Goal: Transaction & Acquisition: Purchase product/service

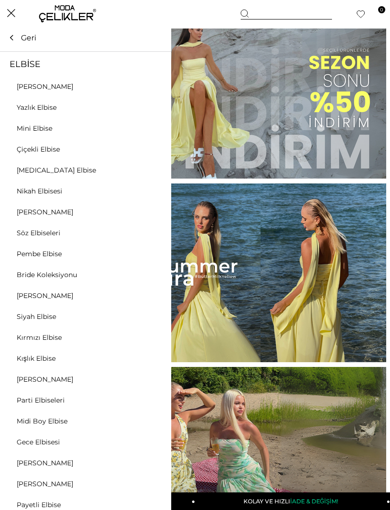
click at [152, 149] on div at bounding box center [85, 149] width 171 height 10
click at [24, 127] on link "Mini Elbise" at bounding box center [34, 128] width 69 height 9
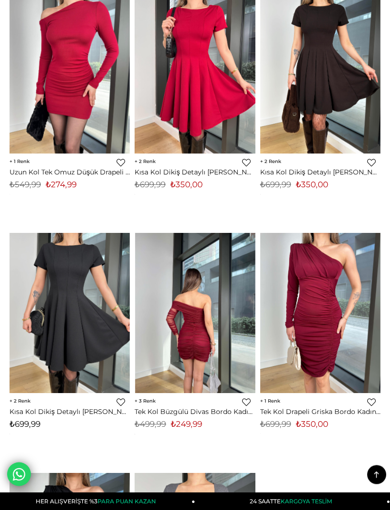
scroll to position [5896, 0]
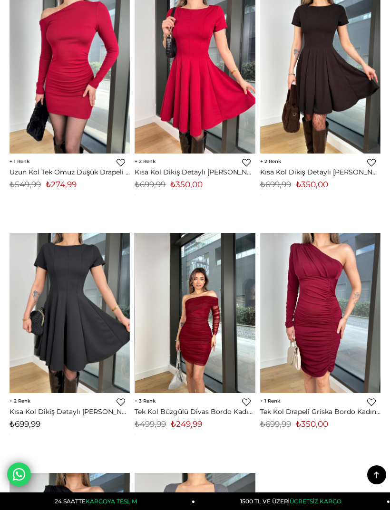
click at [197, 316] on img at bounding box center [195, 313] width 120 height 161
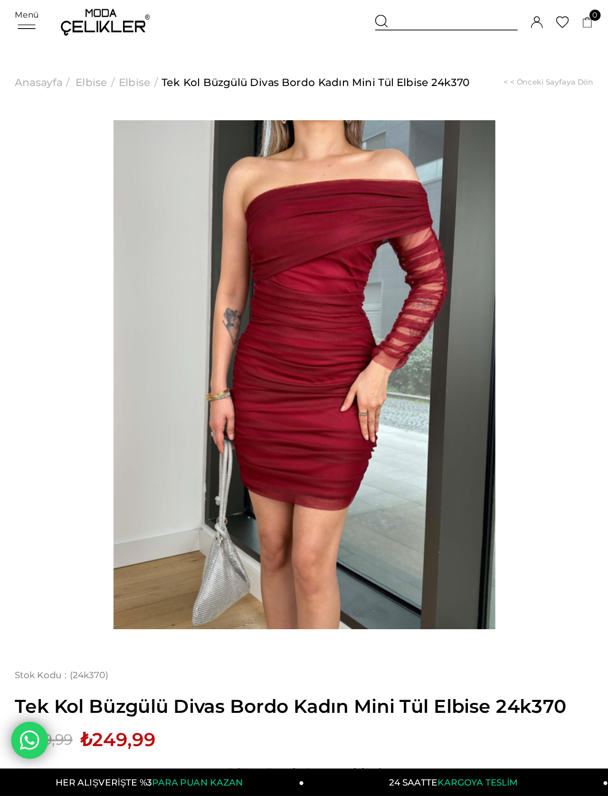
scroll to position [29, 0]
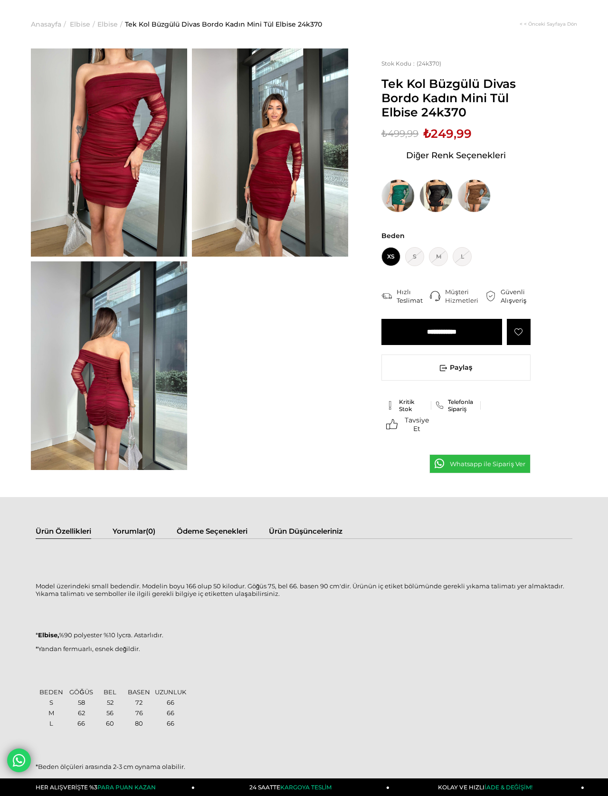
click at [389, 201] on img at bounding box center [474, 195] width 33 height 33
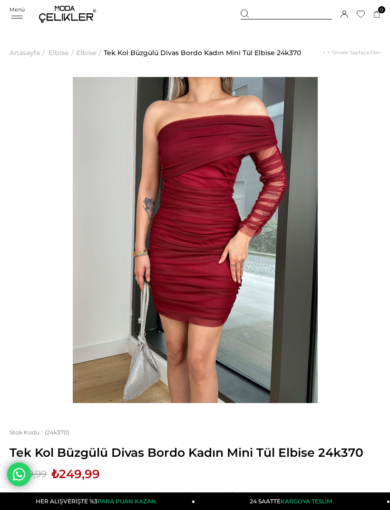
scroll to position [231, 101]
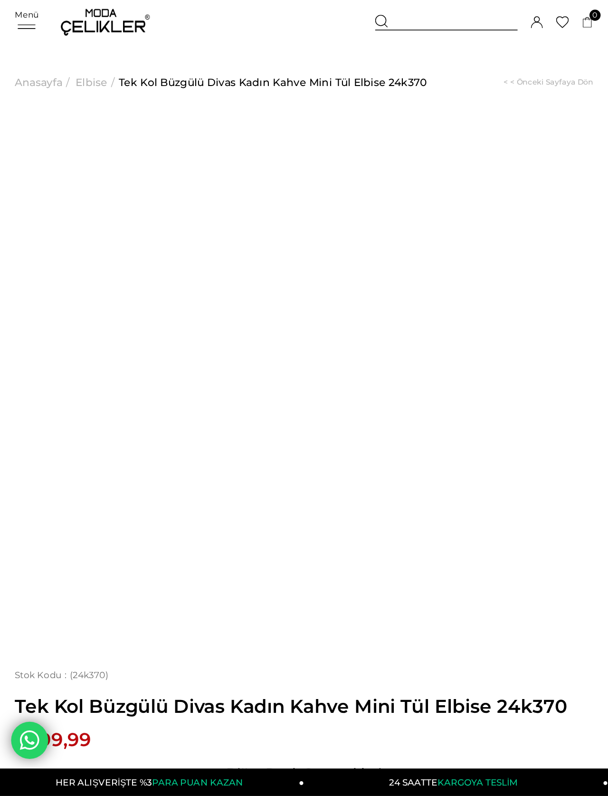
scroll to position [29, 0]
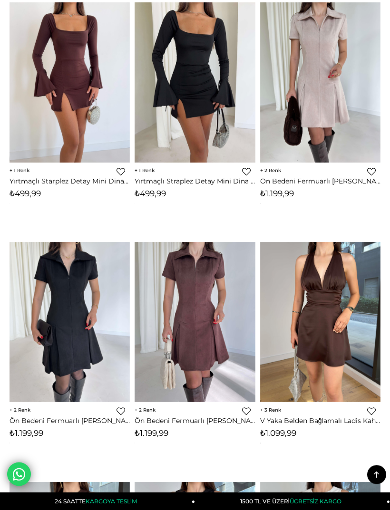
scroll to position [132, 0]
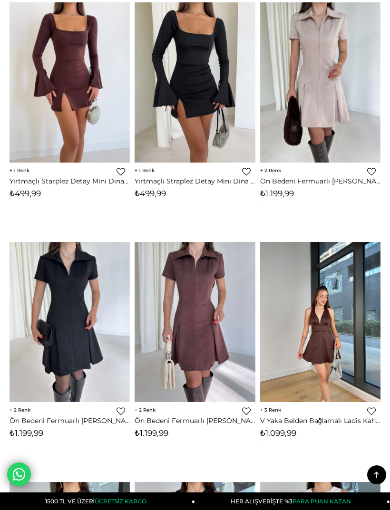
click at [313, 291] on img at bounding box center [320, 322] width 120 height 161
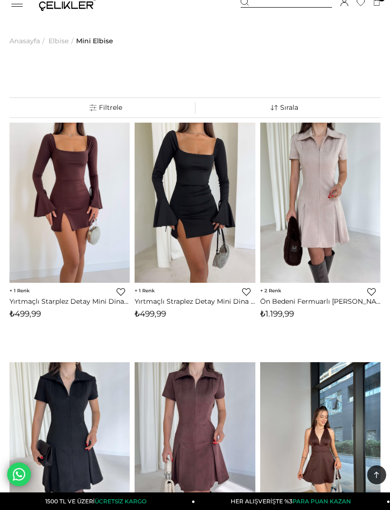
scroll to position [0, 0]
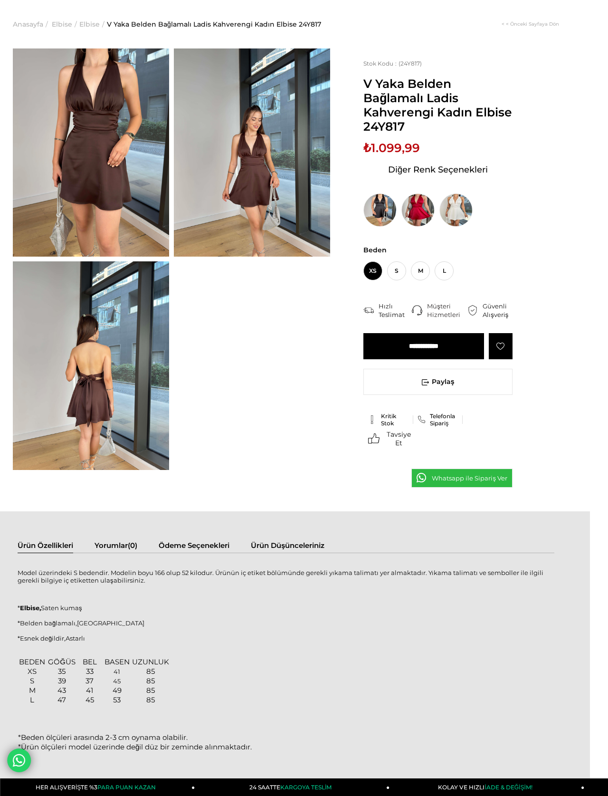
scroll to position [29, 18]
